Goal: Complete application form: Complete application form

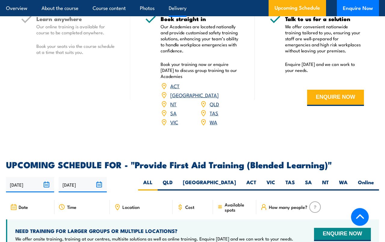
scroll to position [1018, 0]
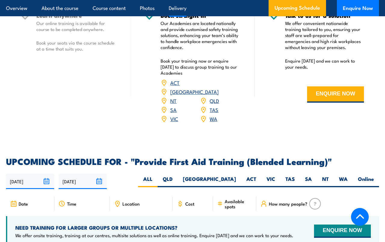
click at [348, 103] on button "ENQUIRE NOW" at bounding box center [335, 94] width 57 height 16
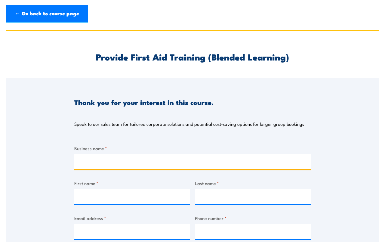
click at [299, 168] on input "Business name *" at bounding box center [192, 161] width 237 height 15
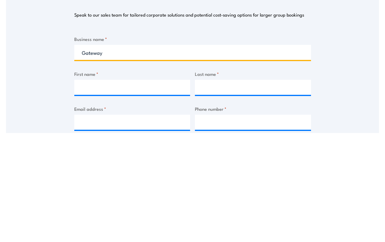
type input "Gateway"
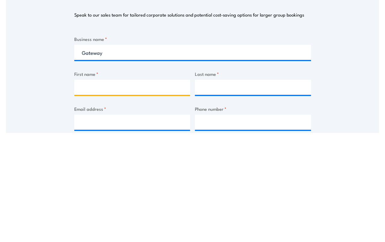
click at [167, 189] on input "First name *" at bounding box center [132, 196] width 116 height 15
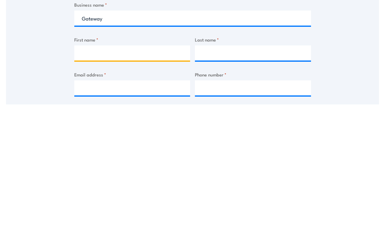
type input "[PERSON_NAME]"
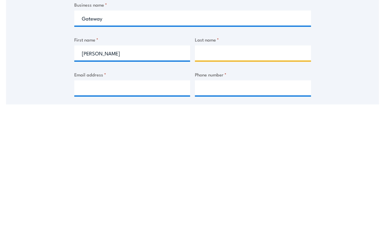
type input "[PERSON_NAME]"
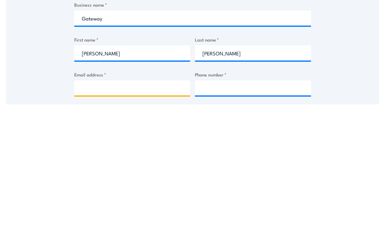
type input "[EMAIL_ADDRESS][DOMAIN_NAME]"
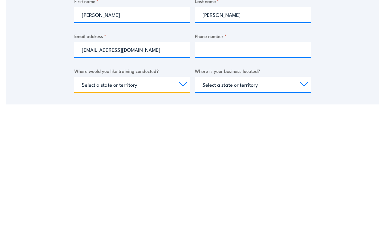
click at [173, 214] on select "Select a state or territory Nationally - multiple locations [GEOGRAPHIC_DATA] […" at bounding box center [132, 221] width 116 height 15
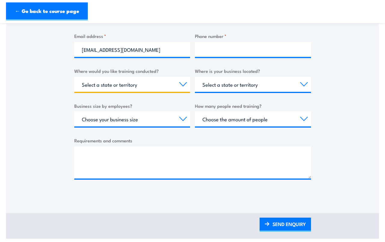
select select "VIC"
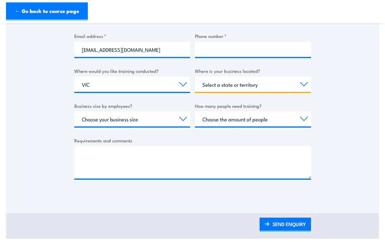
click at [262, 80] on select "Select a state or territory [GEOGRAPHIC_DATA] [GEOGRAPHIC_DATA] [GEOGRAPHIC_DAT…" at bounding box center [253, 84] width 116 height 15
select select "VIC"
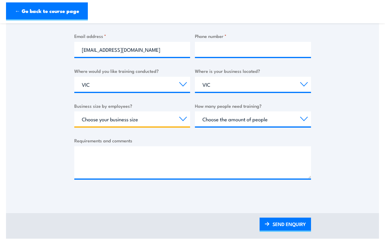
click at [172, 124] on select "Choose your business size 1 to 19 20 to 199 200+" at bounding box center [132, 118] width 116 height 15
select select "1 to 19"
click at [259, 121] on select "Choose the amount of people 1 to 4 5 to 19 20+" at bounding box center [253, 118] width 116 height 15
select select "1 to 4"
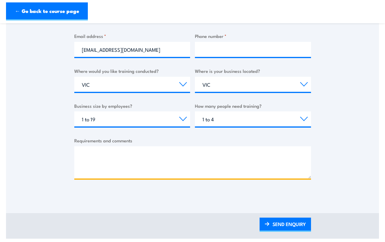
click at [249, 165] on textarea "Requirements and comments" at bounding box center [192, 162] width 237 height 32
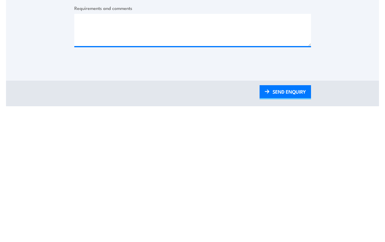
click at [300, 217] on link "SEND ENQUIRY" at bounding box center [284, 224] width 51 height 14
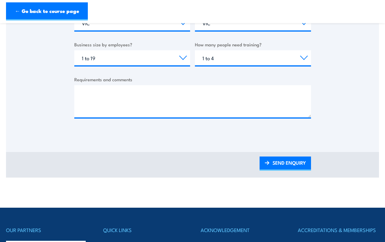
scroll to position [0, 0]
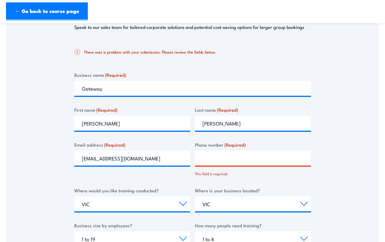
click at [276, 160] on input "Phone number (Required)" at bounding box center [253, 157] width 116 height 15
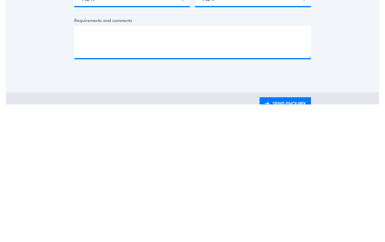
scroll to position [214, 0]
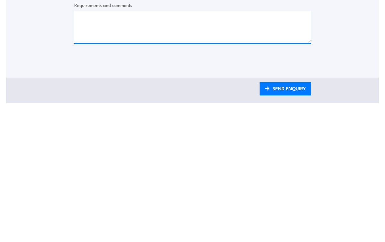
type input "Not"
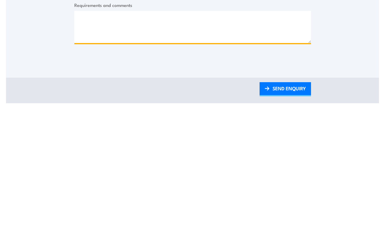
click at [277, 149] on textarea "Requirements and comments" at bounding box center [192, 165] width 237 height 32
type textarea "Not"
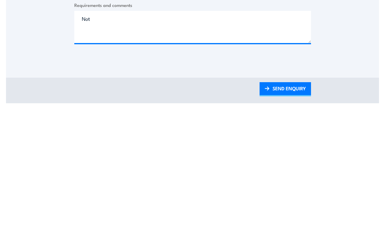
click at [302, 220] on link "SEND ENQUIRY" at bounding box center [284, 227] width 51 height 14
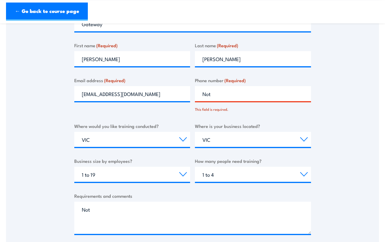
scroll to position [153, 0]
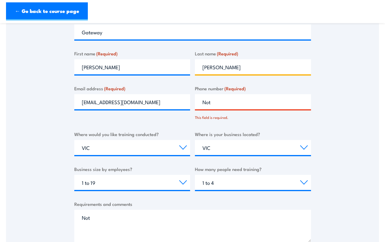
click at [272, 70] on input "[PERSON_NAME]" at bounding box center [253, 66] width 116 height 15
click at [276, 99] on input "Not" at bounding box center [253, 101] width 116 height 15
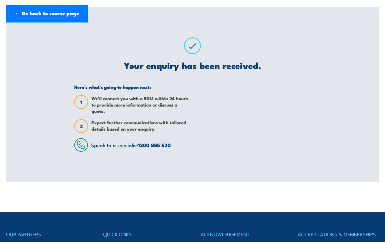
scroll to position [0, 0]
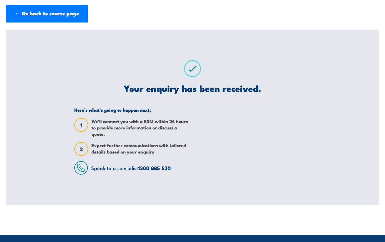
click at [26, 3] on header "← Go back to course page" at bounding box center [192, 14] width 385 height 28
